Goal: Navigation & Orientation: Find specific page/section

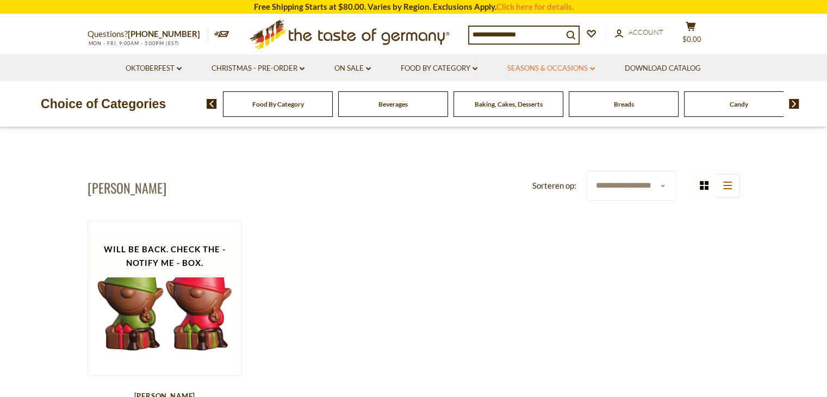
click at [510, 66] on link "Seasons & Occasions dropdown_arrow" at bounding box center [551, 69] width 88 height 12
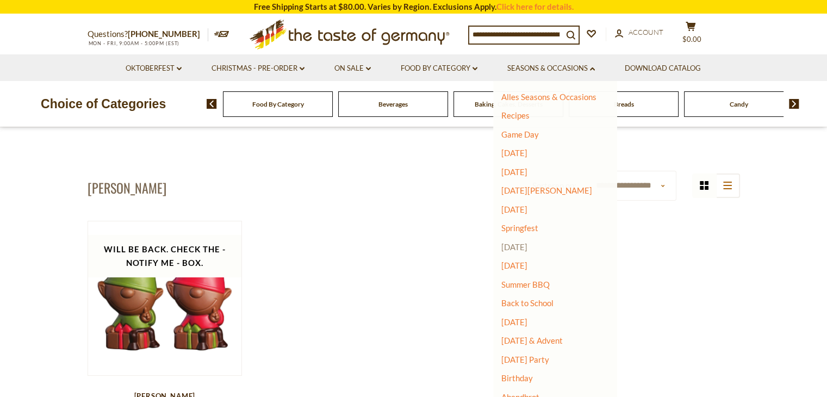
click at [527, 246] on link "[DATE]" at bounding box center [514, 247] width 26 height 10
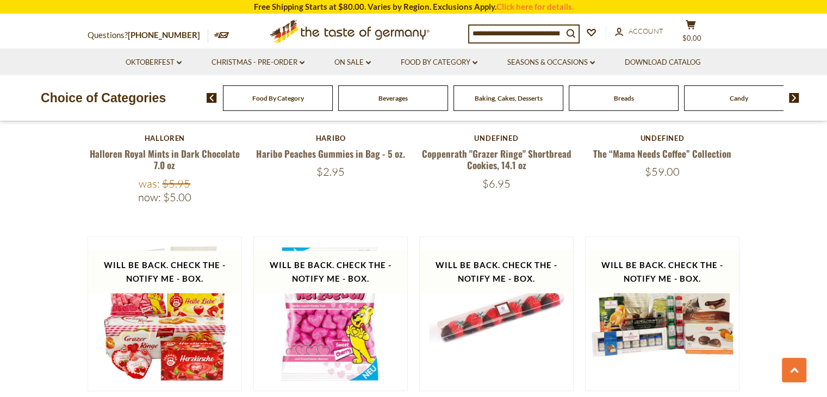
scroll to position [776, 0]
click at [426, 64] on link "Food By Category dropdown_arrow" at bounding box center [439, 63] width 77 height 12
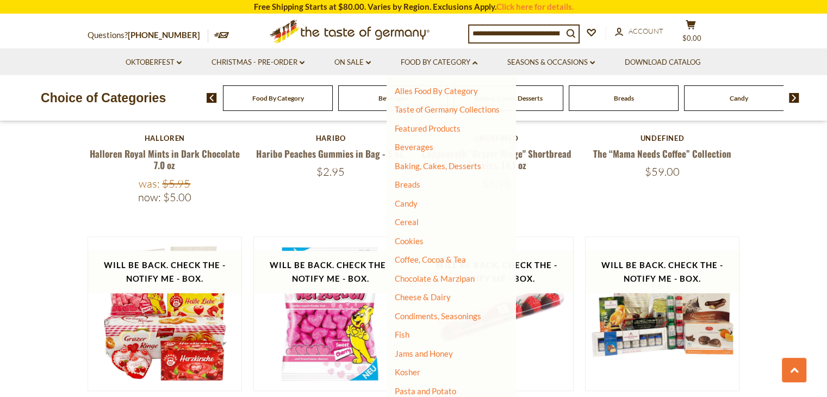
click at [774, 218] on section "**********" at bounding box center [413, 314] width 827 height 1515
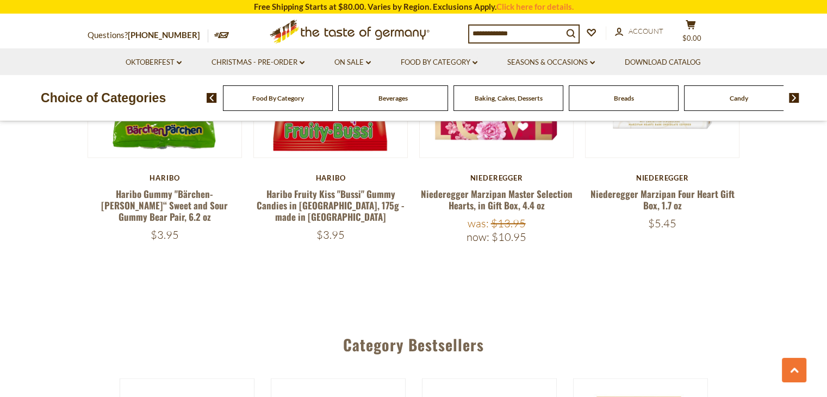
scroll to position [1788, 0]
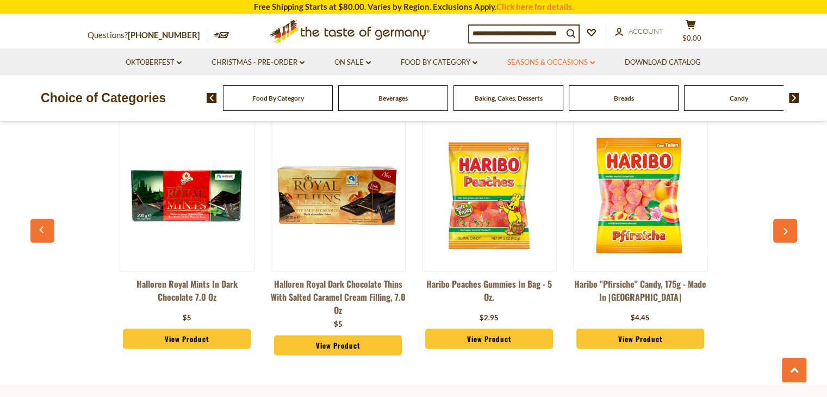
click at [538, 59] on link "Seasons & Occasions dropdown_arrow" at bounding box center [551, 63] width 88 height 12
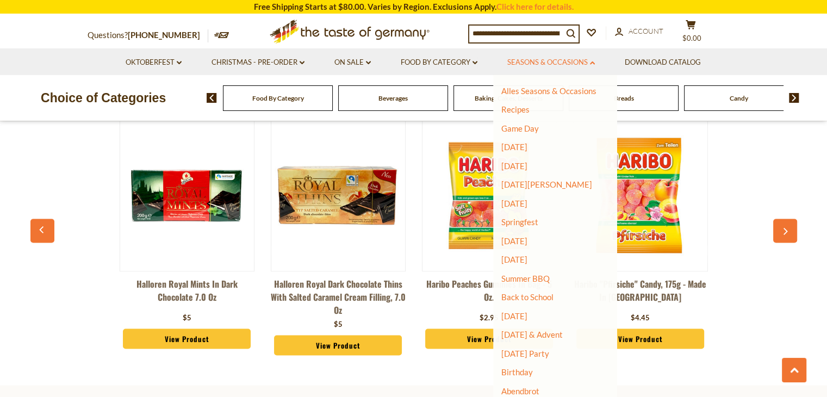
click at [538, 59] on link "Seasons & Occasions dropdown_arrow" at bounding box center [551, 63] width 88 height 12
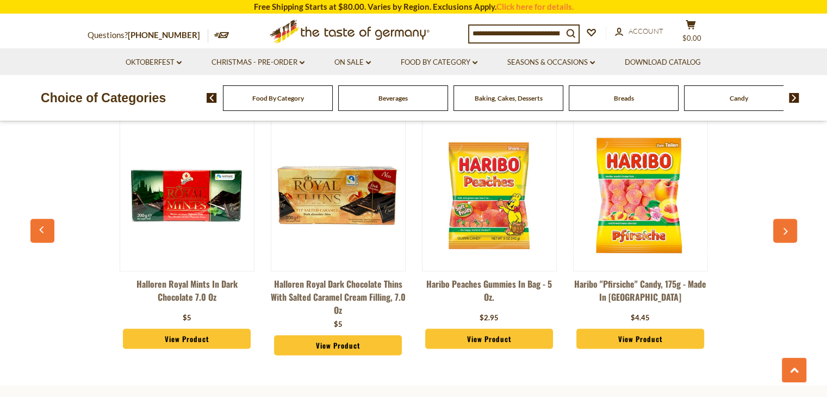
click at [791, 101] on img at bounding box center [794, 98] width 10 height 10
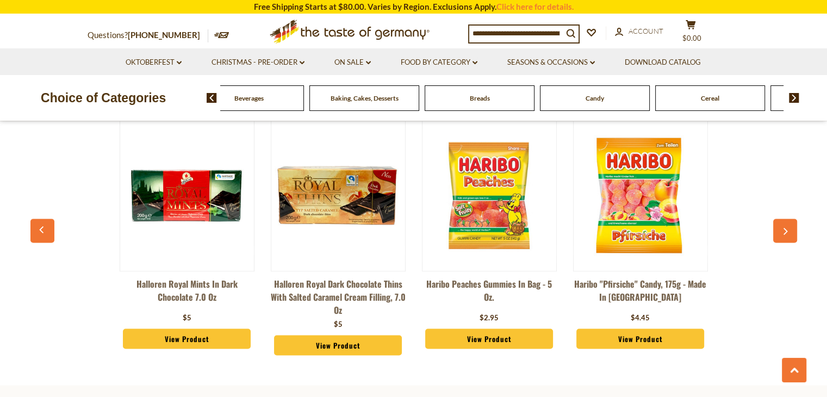
click at [791, 101] on img at bounding box center [794, 98] width 10 height 10
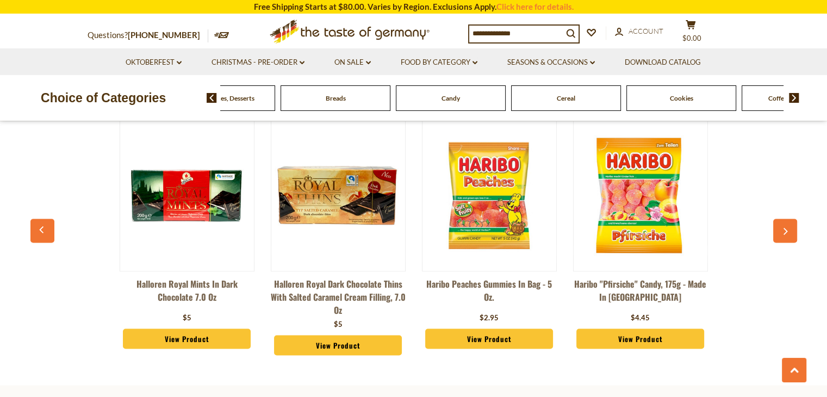
click at [791, 101] on img at bounding box center [794, 98] width 10 height 10
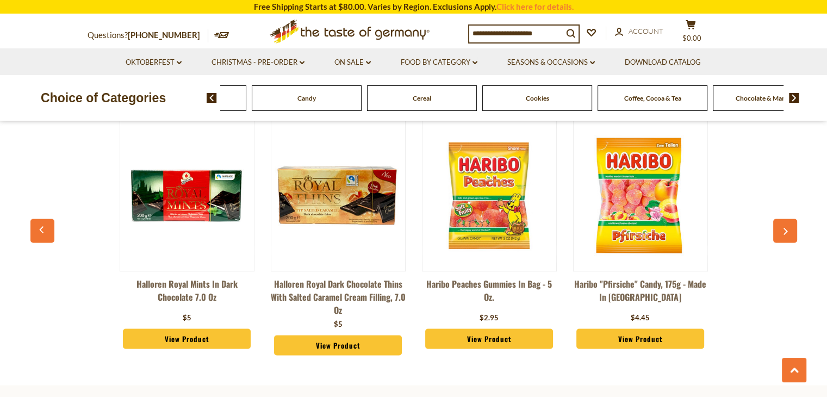
click at [791, 101] on img at bounding box center [794, 98] width 10 height 10
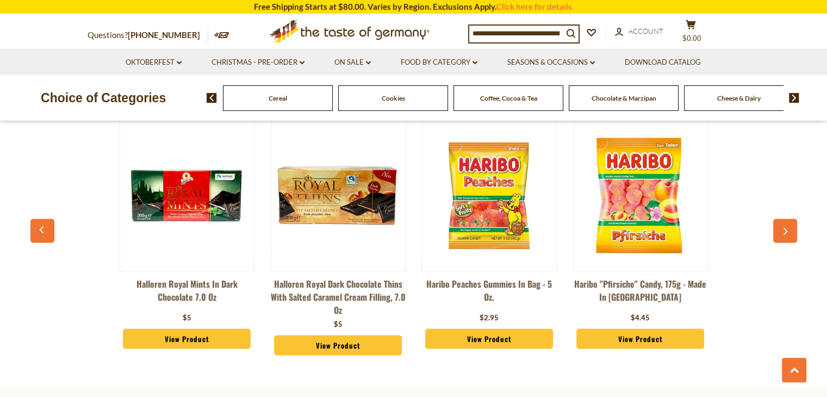
click at [648, 101] on span "Chocolate & Marzipan" at bounding box center [624, 98] width 65 height 8
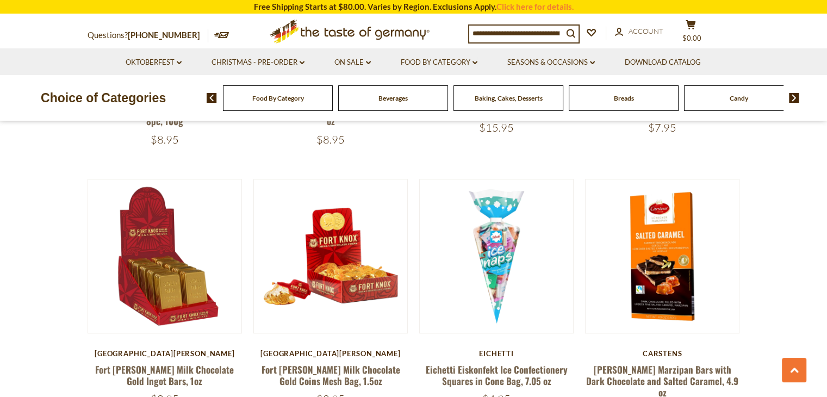
scroll to position [3226, 0]
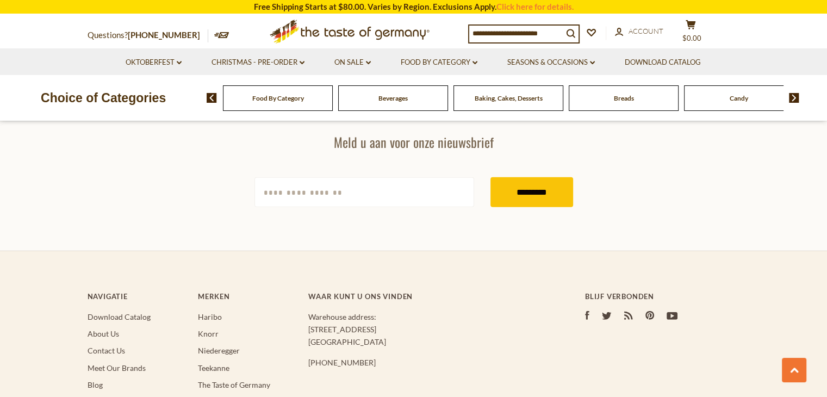
click at [354, 30] on icon ".st0{fill:#EDD300;} .st1{fill:#D33E21;}" at bounding box center [349, 32] width 203 height 34
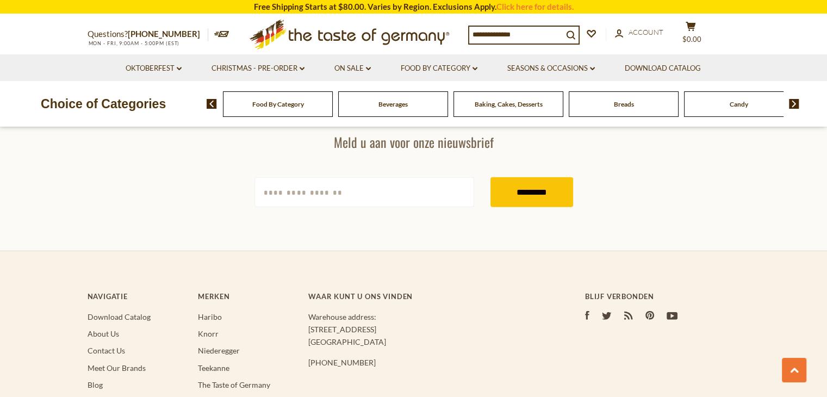
scroll to position [3226, 0]
